Goal: Information Seeking & Learning: Check status

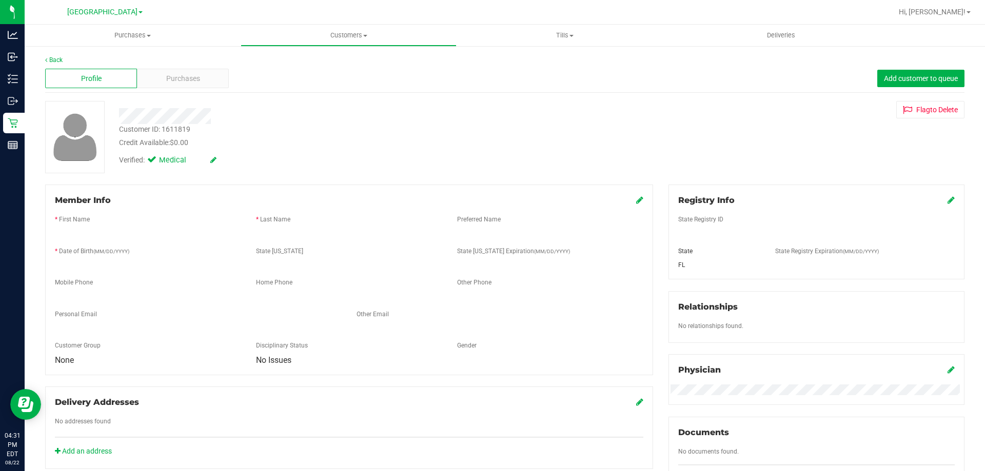
scroll to position [256, 0]
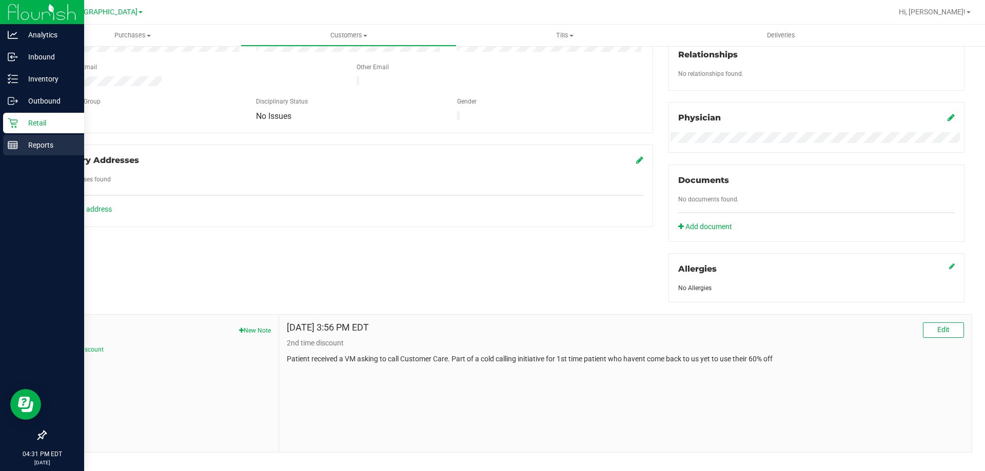
click at [13, 144] on line at bounding box center [12, 144] width 9 height 0
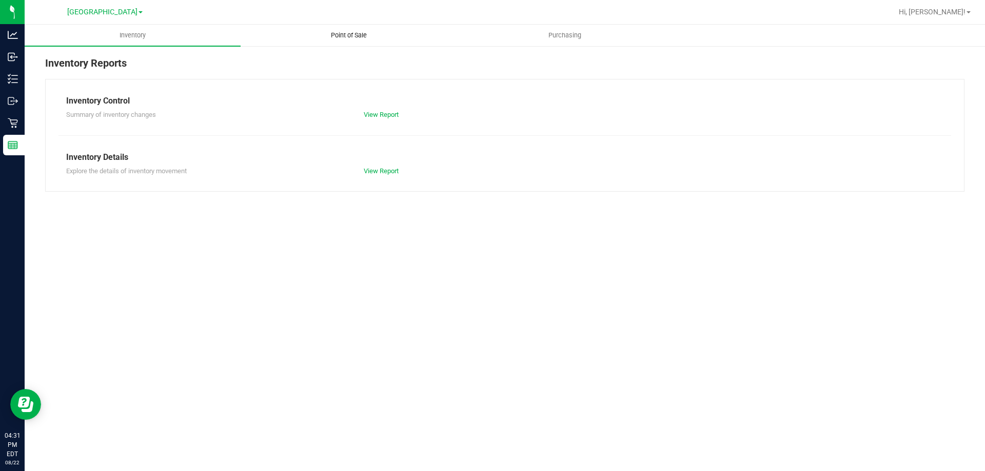
click at [339, 28] on uib-tab-heading "Point of Sale" at bounding box center [348, 35] width 215 height 21
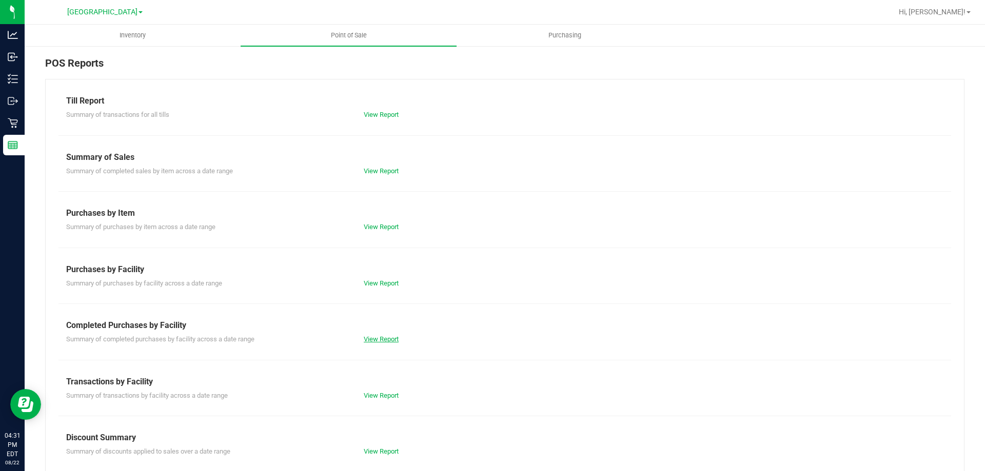
click at [378, 337] on link "View Report" at bounding box center [381, 339] width 35 height 8
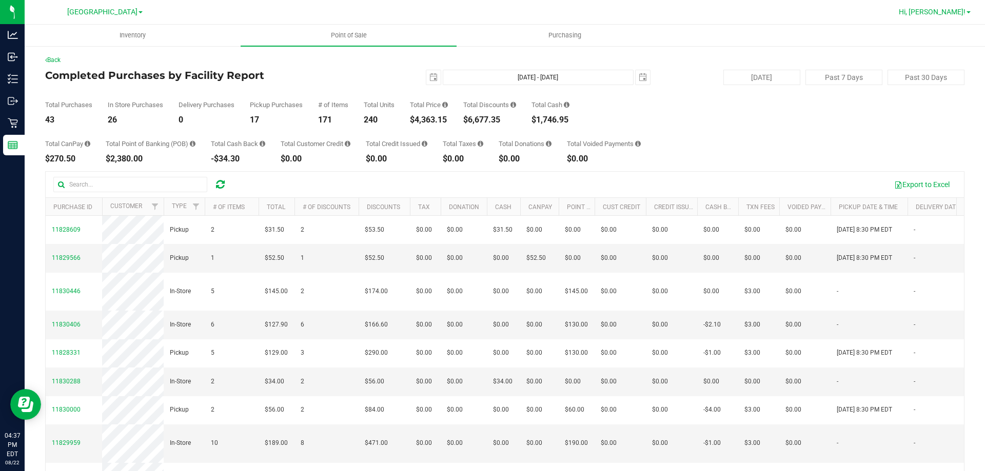
click at [962, 12] on span "Hi, [PERSON_NAME]!" at bounding box center [932, 12] width 67 height 8
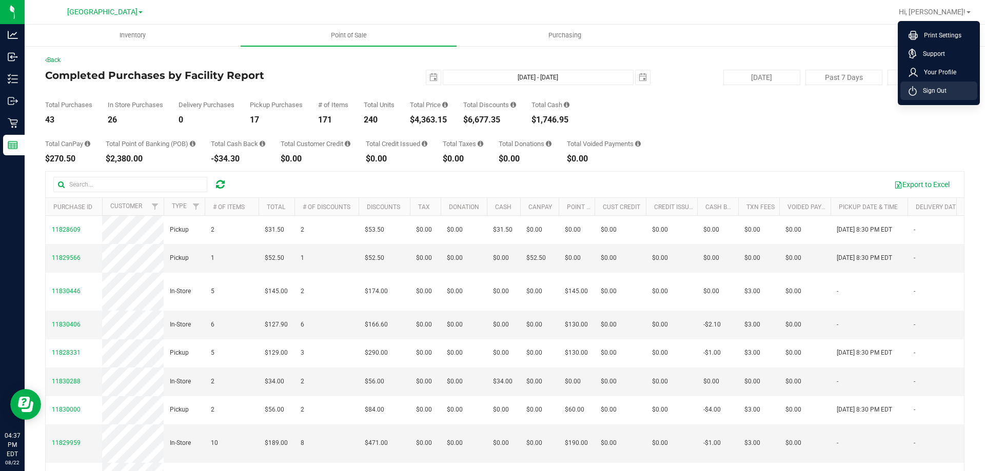
click at [929, 88] on span "Sign Out" at bounding box center [932, 91] width 30 height 10
